Goal: Find specific page/section: Find specific page/section

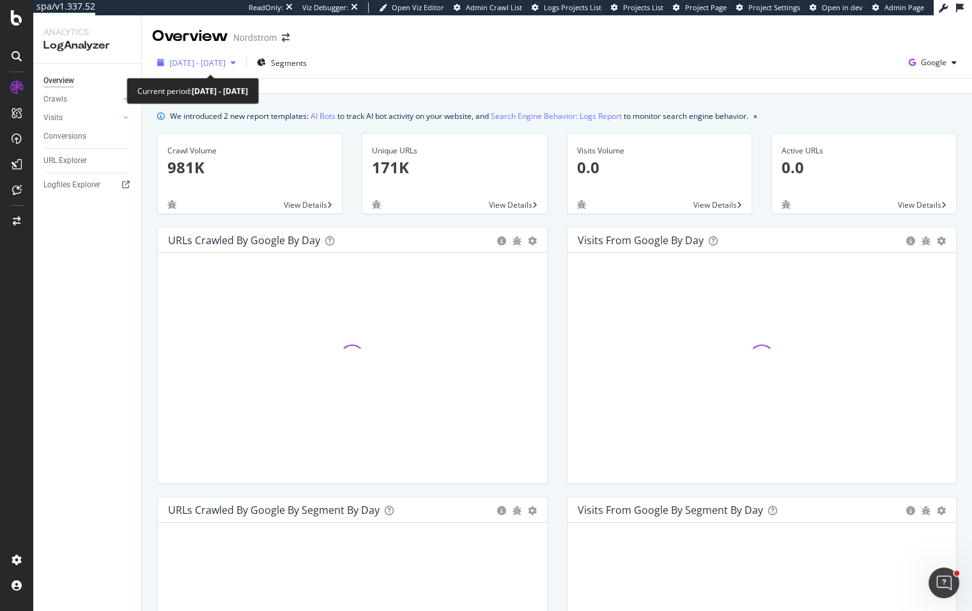
click at [226, 67] on span "[DATE] - [DATE]" at bounding box center [197, 63] width 56 height 11
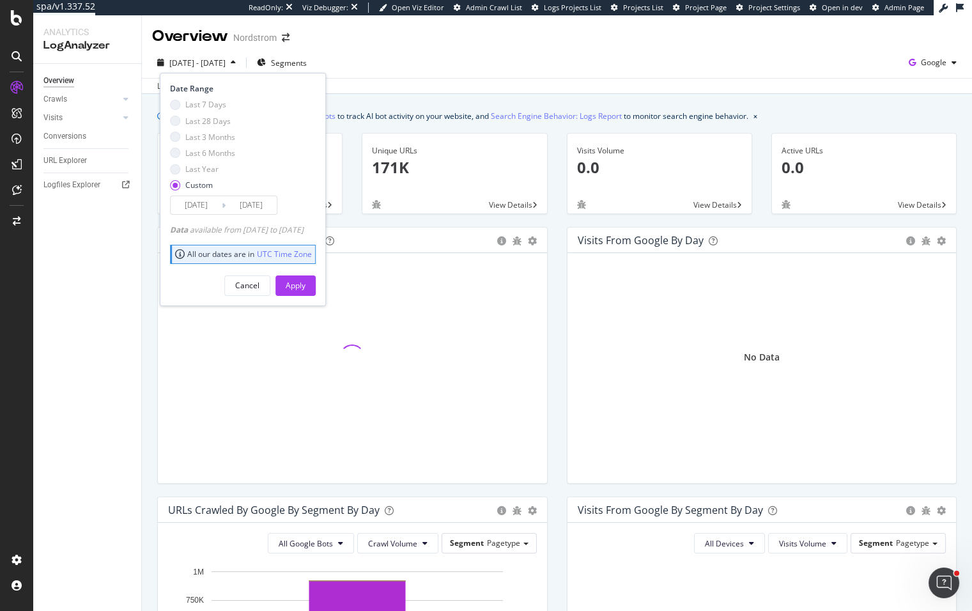
click at [415, 67] on div "[DATE] - [DATE] Segments Date Range Last 7 Days Last 28 Days Last 3 Months Last…" at bounding box center [557, 65] width 830 height 26
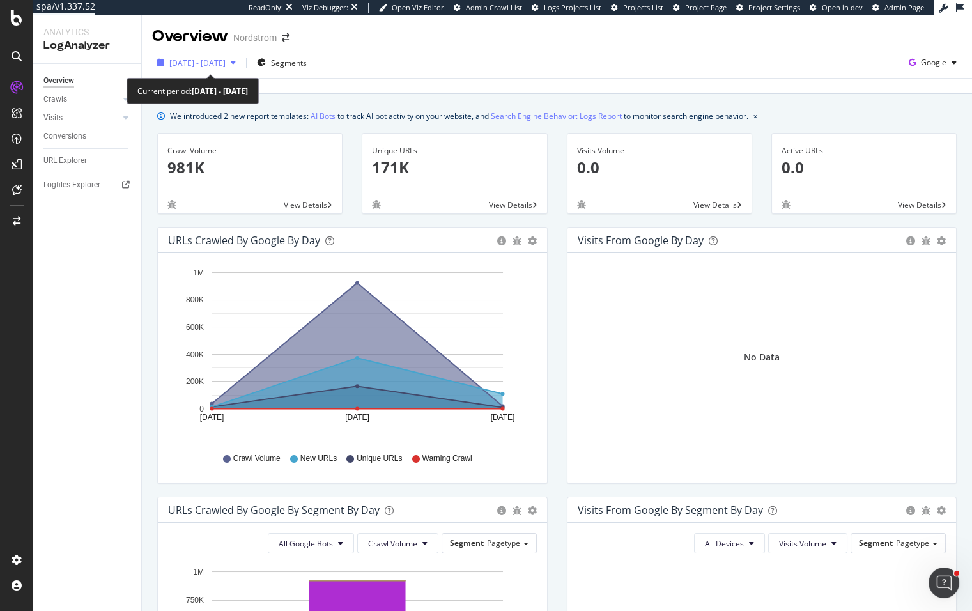
click at [241, 66] on div "[DATE] - [DATE]" at bounding box center [196, 62] width 89 height 19
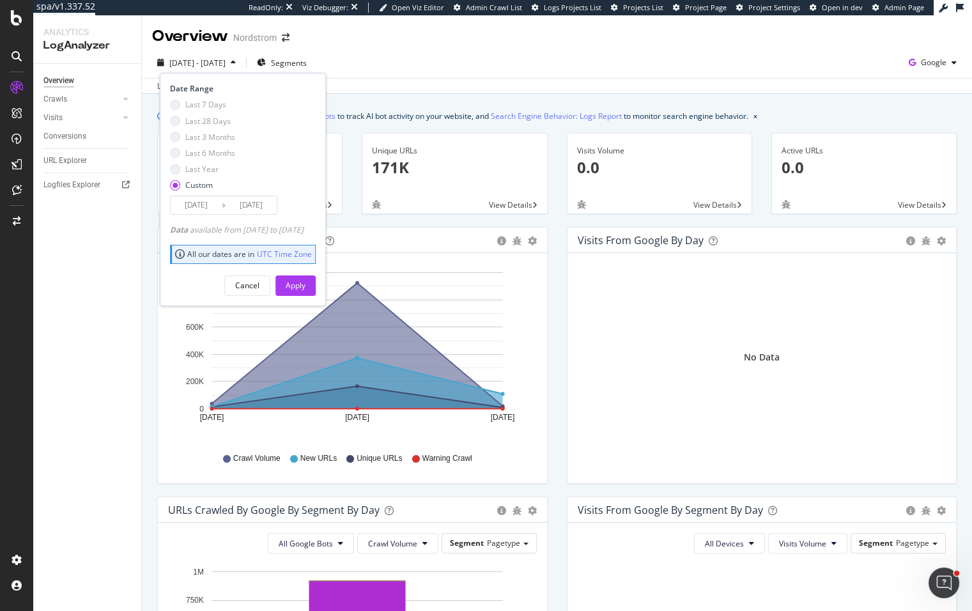
click at [474, 37] on div "Overview Nordstrom" at bounding box center [557, 31] width 830 height 32
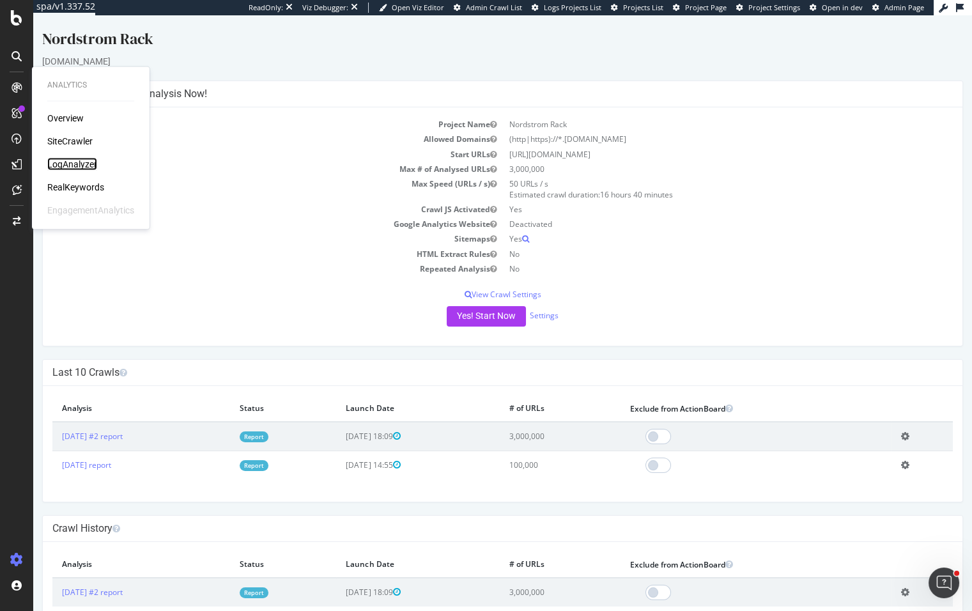
click at [57, 167] on div "LogAnalyzer" at bounding box center [72, 164] width 50 height 13
